Goal: Information Seeking & Learning: Find specific fact

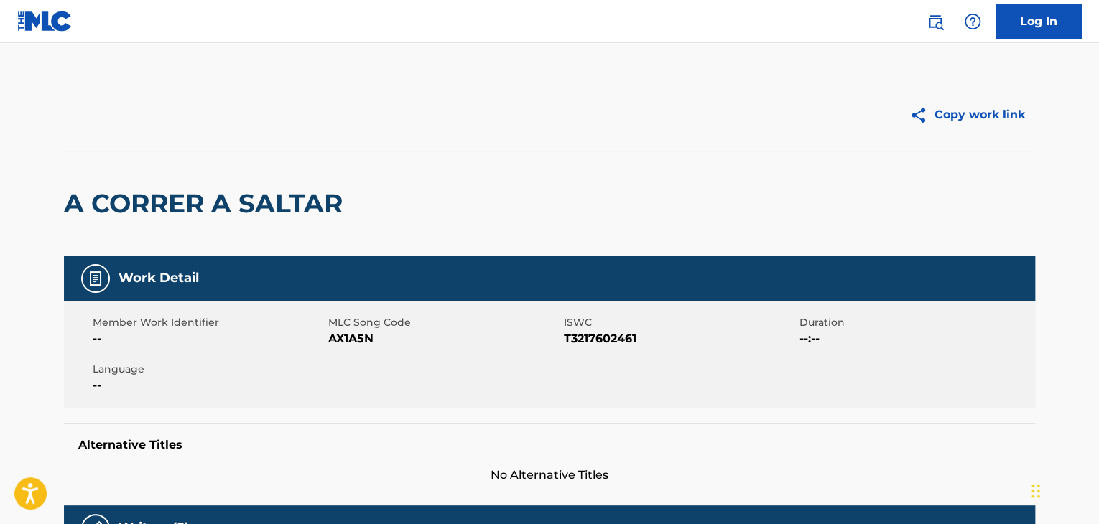
click at [172, 172] on div "A CORRER A SALTAR" at bounding box center [207, 204] width 286 height 104
click at [175, 212] on h2 "A CORRER A SALTAR" at bounding box center [207, 203] width 286 height 32
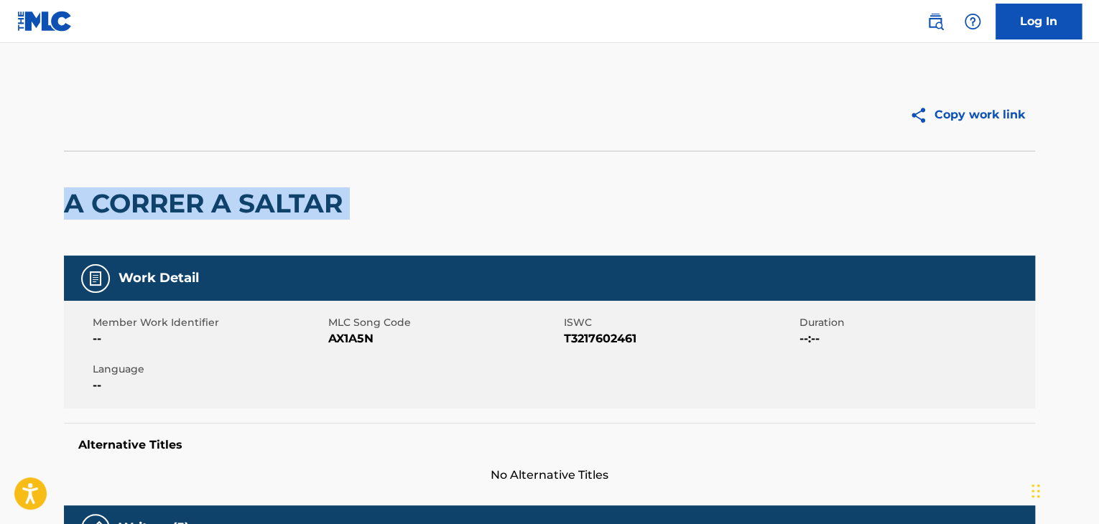
click at [175, 212] on h2 "A CORRER A SALTAR" at bounding box center [207, 203] width 286 height 32
copy div "A CORRER A SALTAR"
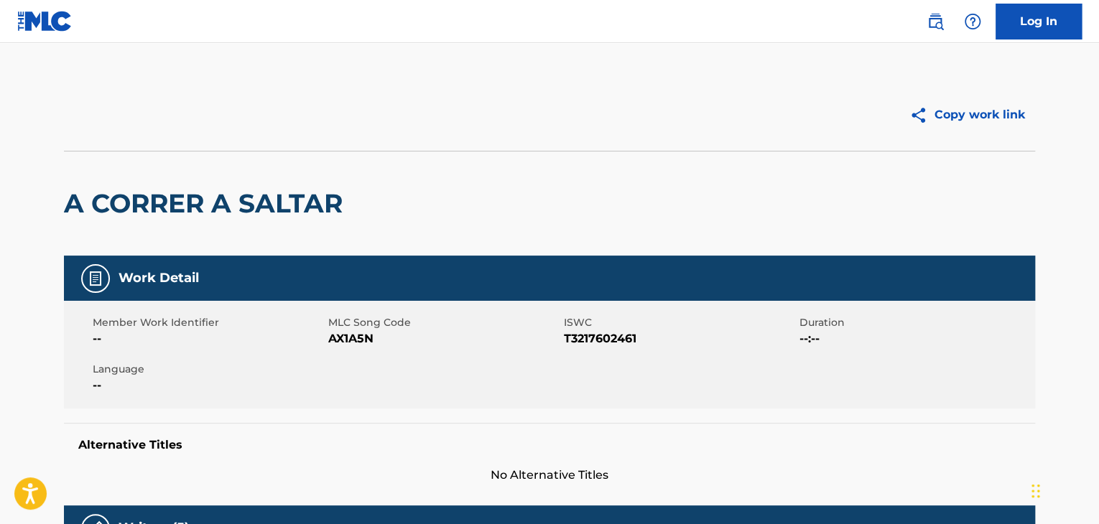
click at [355, 336] on span "AX1A5N" at bounding box center [444, 338] width 232 height 17
copy span "AX1A5N"
click at [610, 330] on span "T3217602461" at bounding box center [680, 338] width 232 height 17
click at [611, 340] on span "T3217602461" at bounding box center [680, 338] width 232 height 17
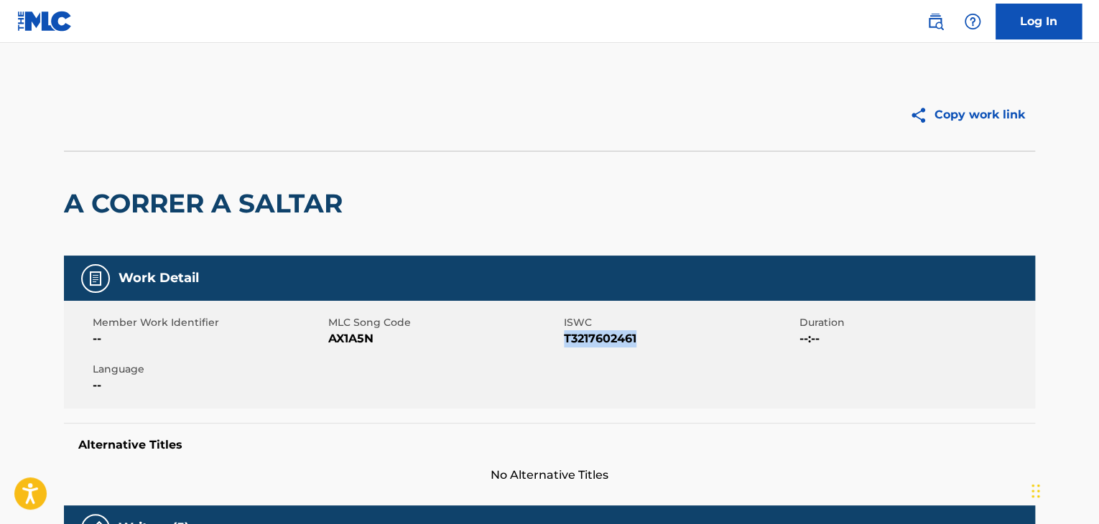
click at [611, 340] on span "T3217602461" at bounding box center [680, 338] width 232 height 17
copy span "T3217602461"
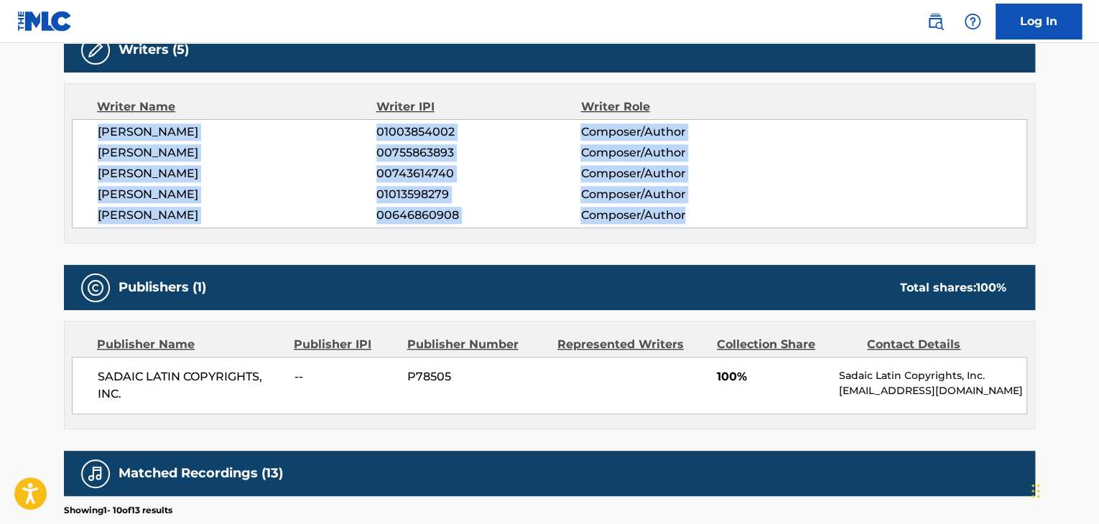
drag, startPoint x: 98, startPoint y: 134, endPoint x: 689, endPoint y: 196, distance: 594.3
click at [737, 210] on div "CARLOS MARIA ETCHEVERS 01003854002 Composer/Author MAURICIO GERMAN ZUBIRI 00755…" at bounding box center [549, 173] width 955 height 109
copy div "CARLOS MARIA ETCHEVERS 01003854002 Composer/Author MAURICIO GERMAN ZUBIRI 00755…"
